Goal: Use online tool/utility: Utilize a website feature to perform a specific function

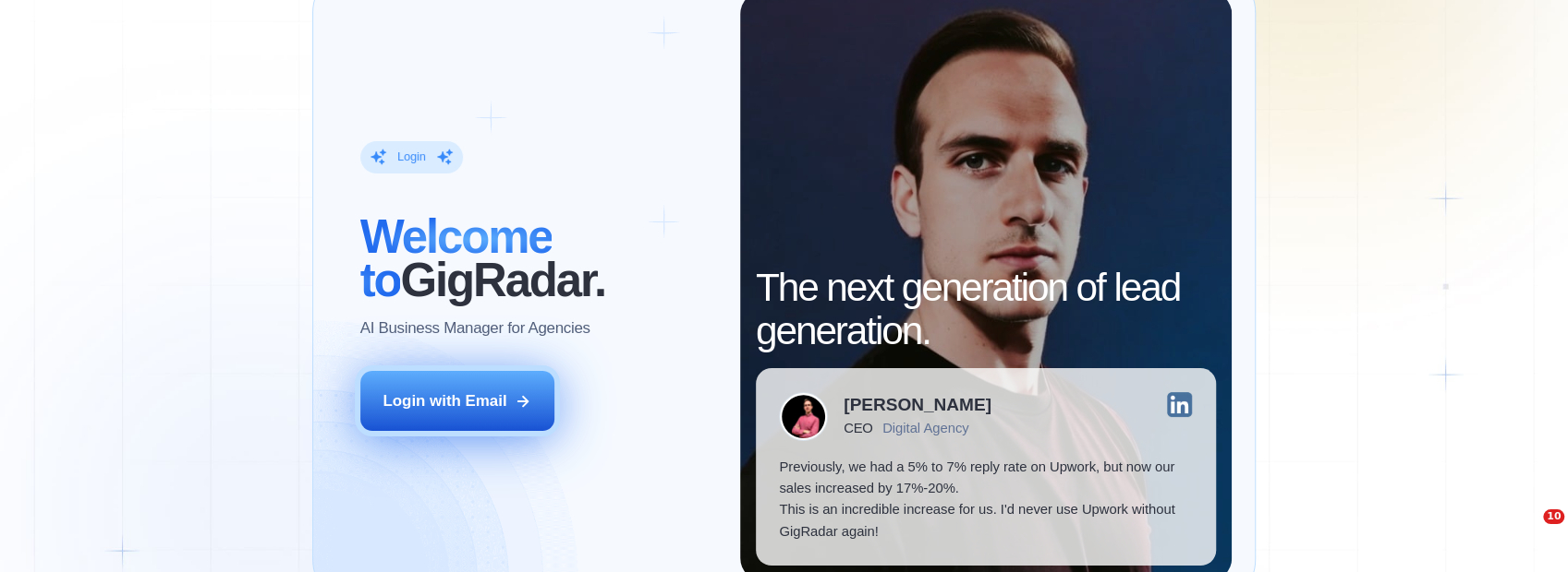
click at [476, 390] on button "Login with Email" at bounding box center [457, 401] width 194 height 61
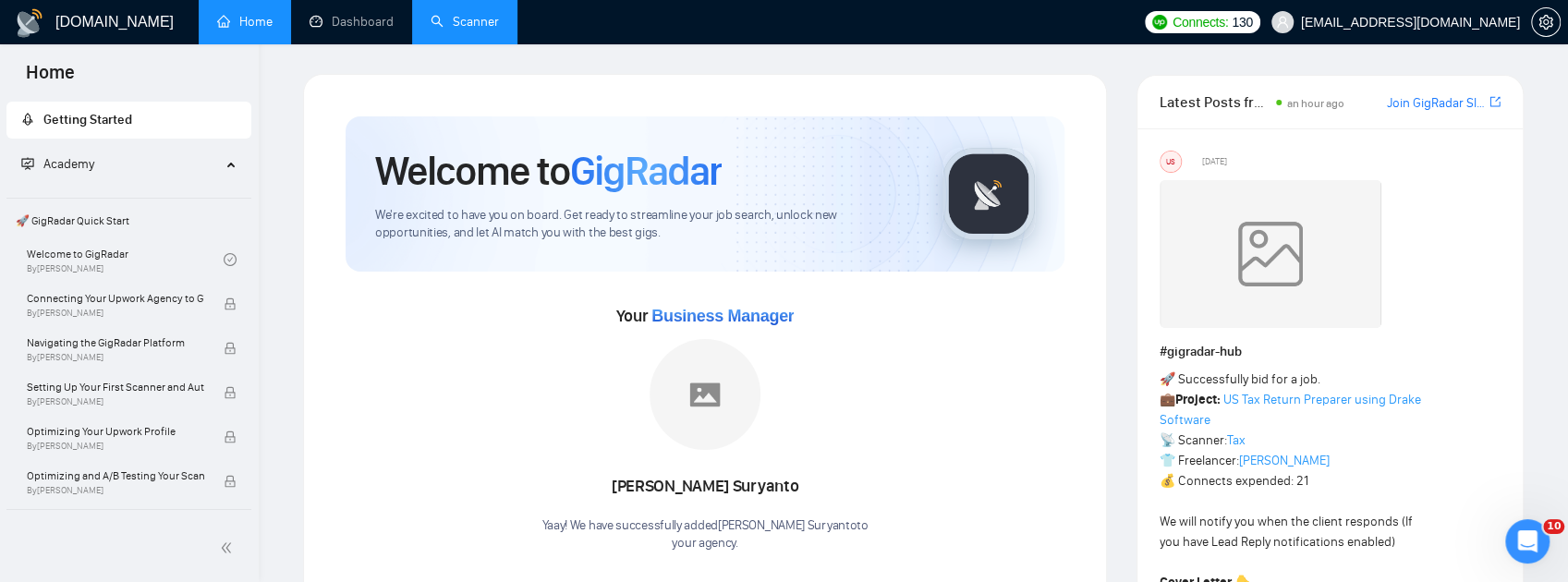
click at [455, 19] on link "Scanner" at bounding box center [464, 21] width 68 height 16
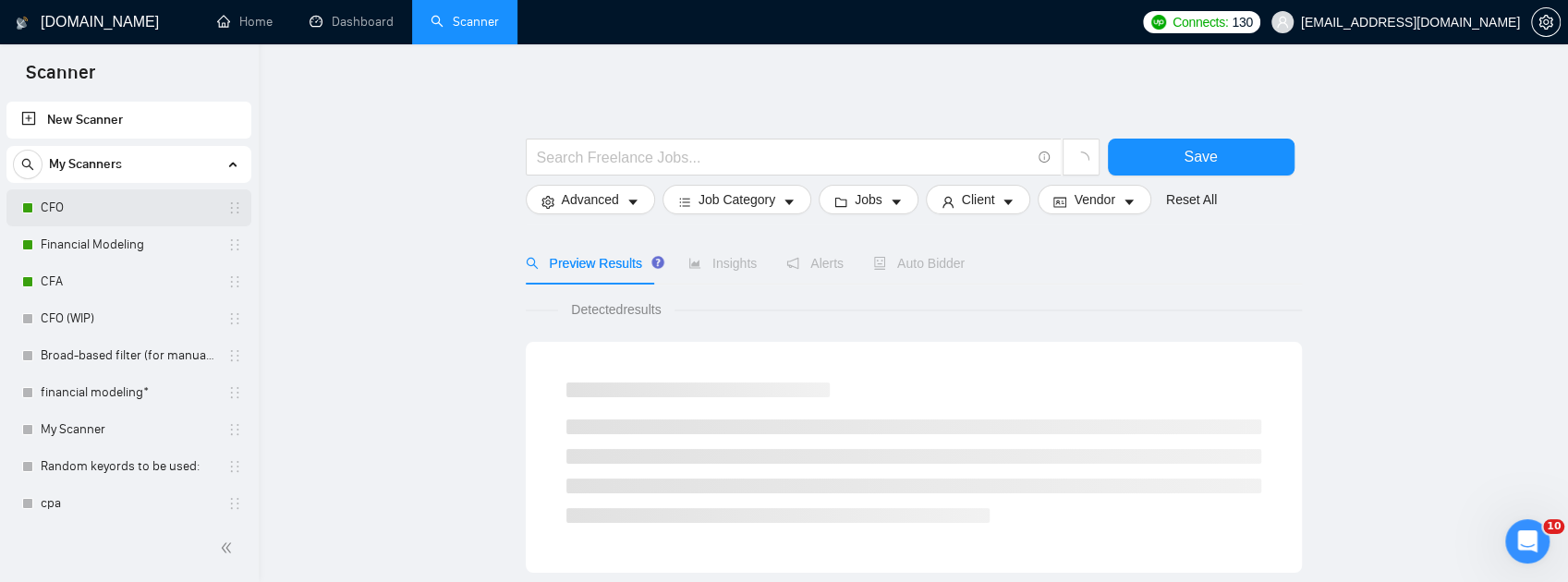
click at [70, 212] on link "CFO" at bounding box center [129, 208] width 175 height 37
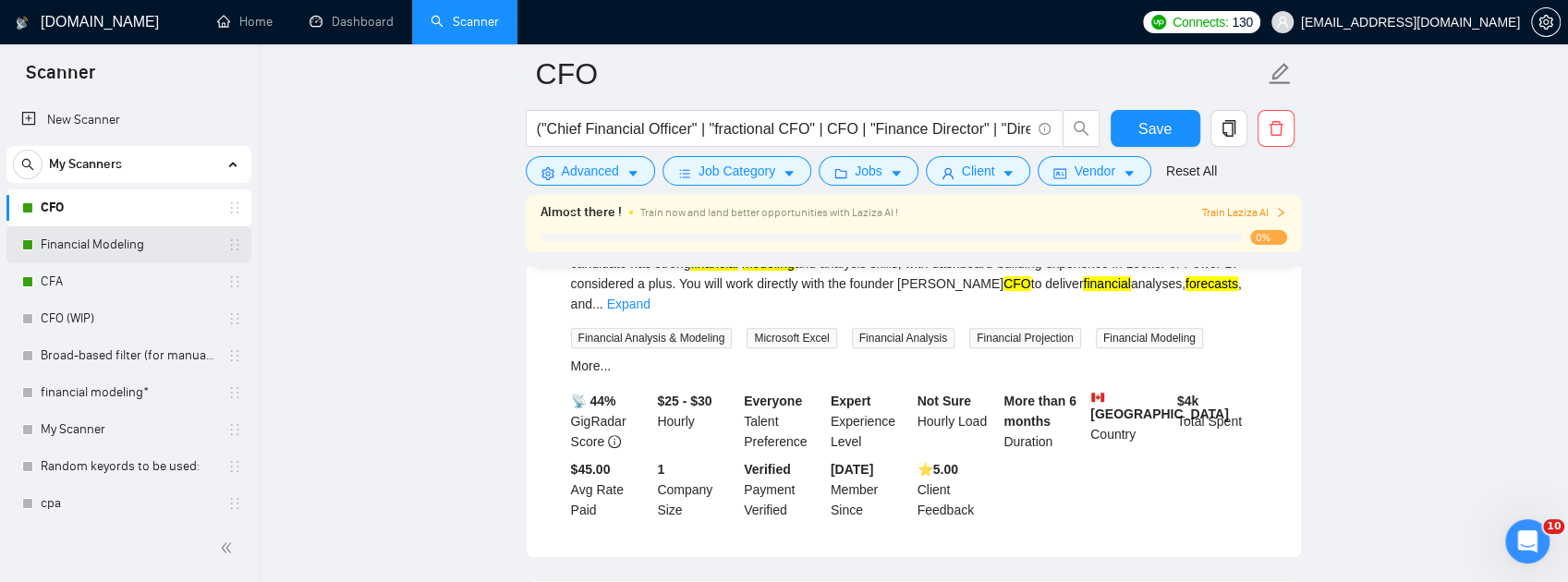
click at [122, 242] on link "Financial Modeling" at bounding box center [129, 245] width 175 height 37
